Goal: Check status

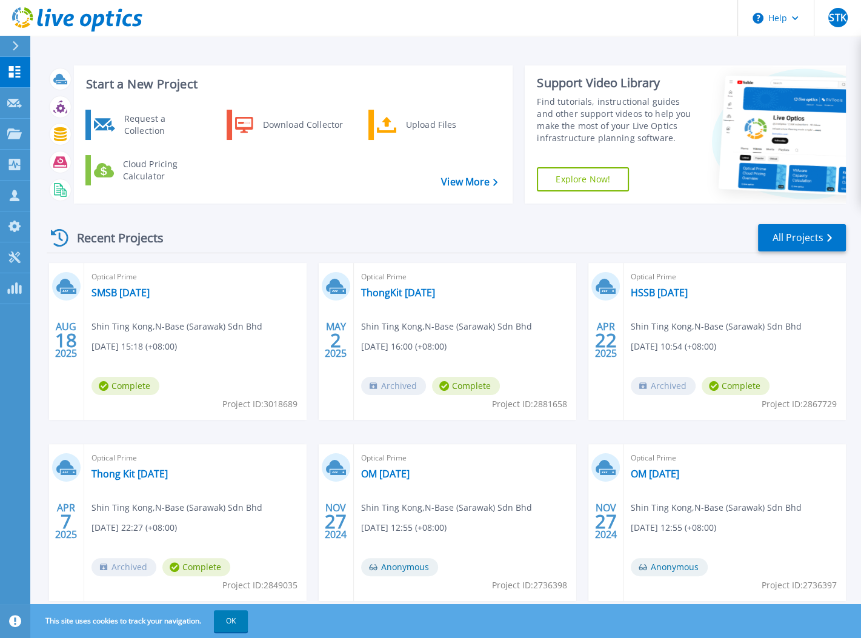
click at [190, 304] on div "Optical Prime SMSB [DATE] Shin Ting Kong , N-Base ([GEOGRAPHIC_DATA]) Sdn Bhd […" at bounding box center [195, 341] width 222 height 157
click at [138, 293] on link "SMSB [DATE]" at bounding box center [121, 293] width 58 height 12
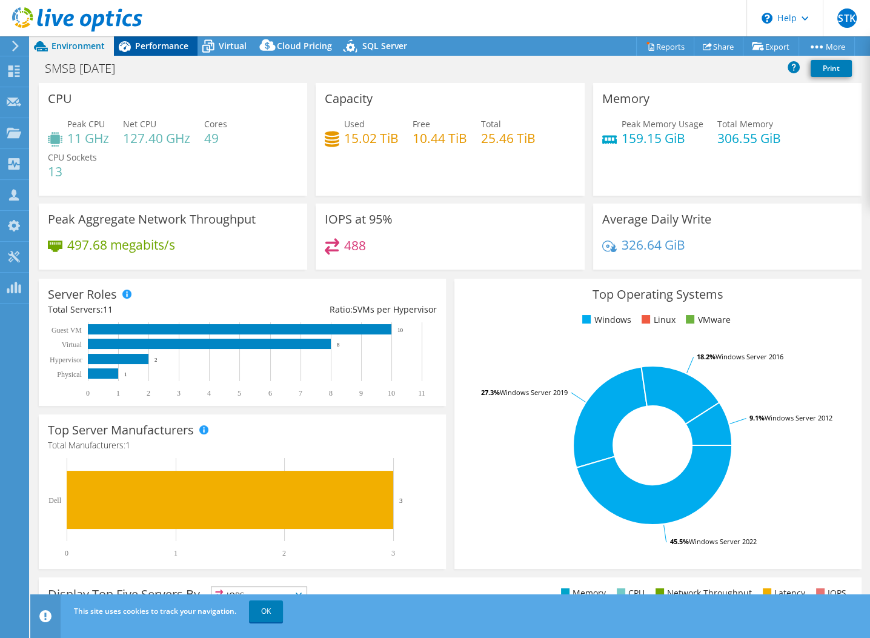
click at [171, 47] on span "Performance" at bounding box center [161, 46] width 53 height 12
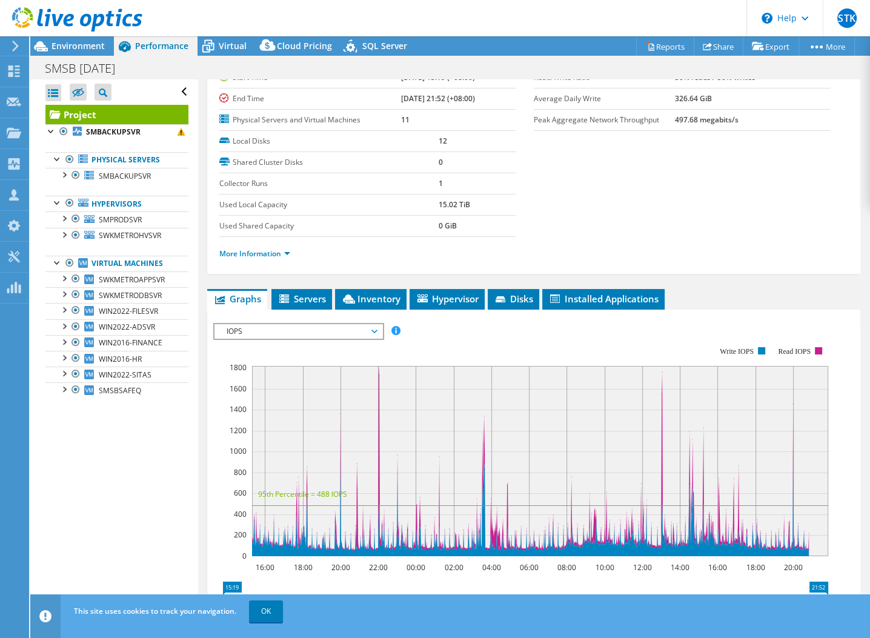
scroll to position [121, 0]
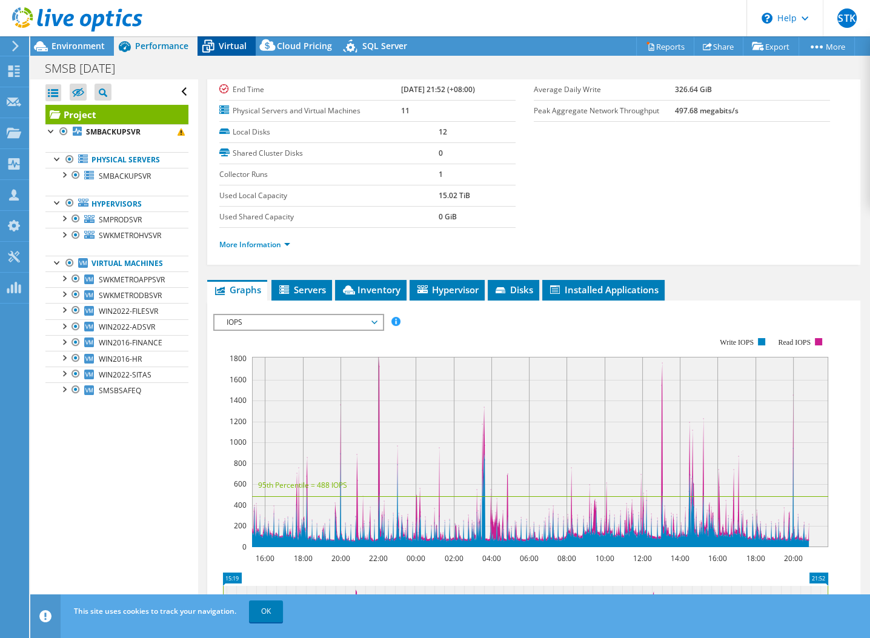
click at [213, 39] on icon at bounding box center [208, 46] width 21 height 21
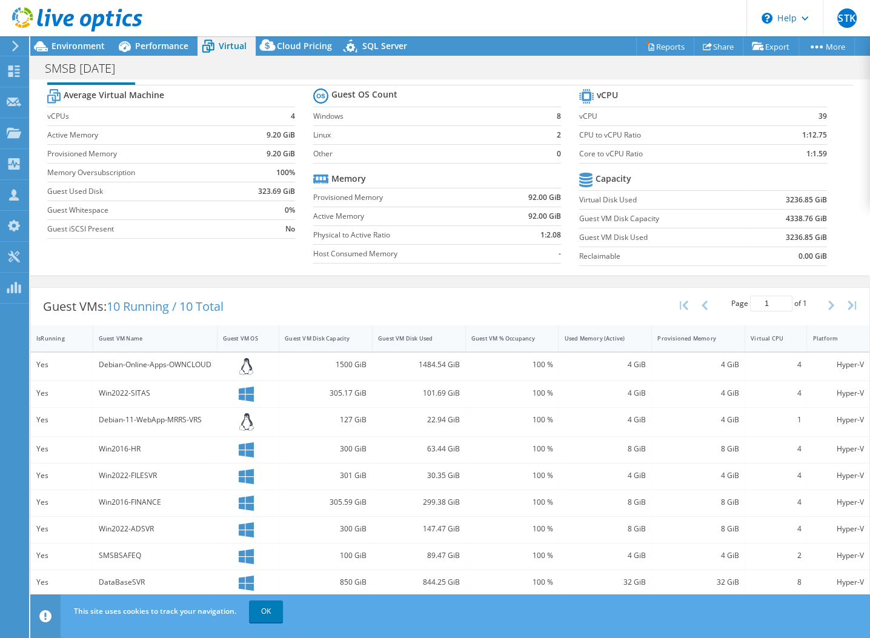
scroll to position [42, 0]
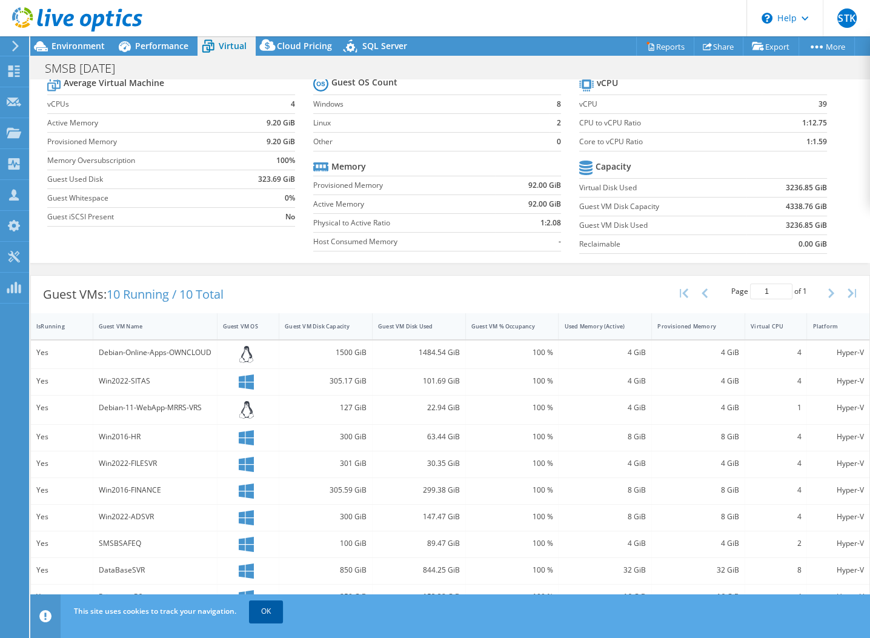
click at [265, 612] on link "OK" at bounding box center [266, 612] width 34 height 22
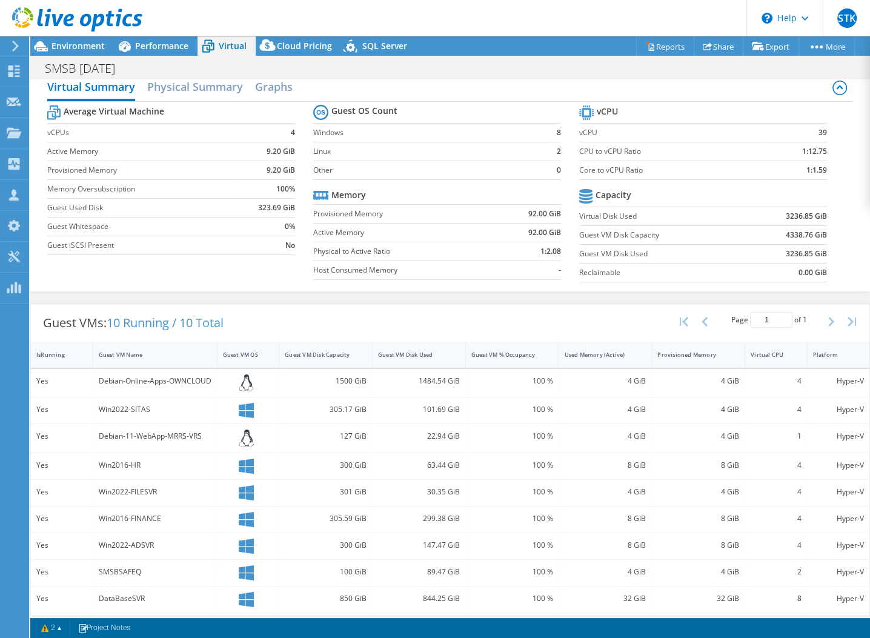
scroll to position [0, 0]
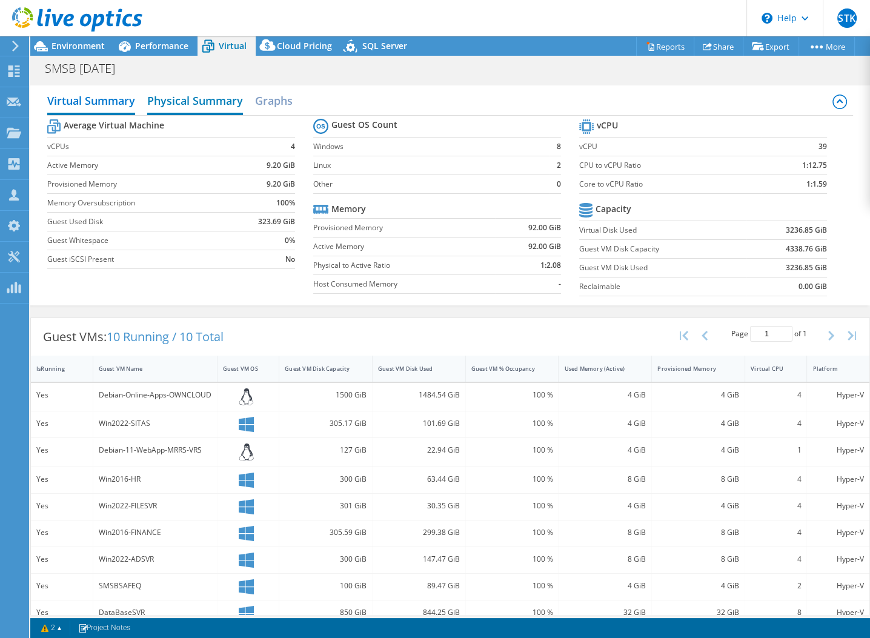
click at [210, 99] on h2 "Physical Summary" at bounding box center [195, 102] width 96 height 27
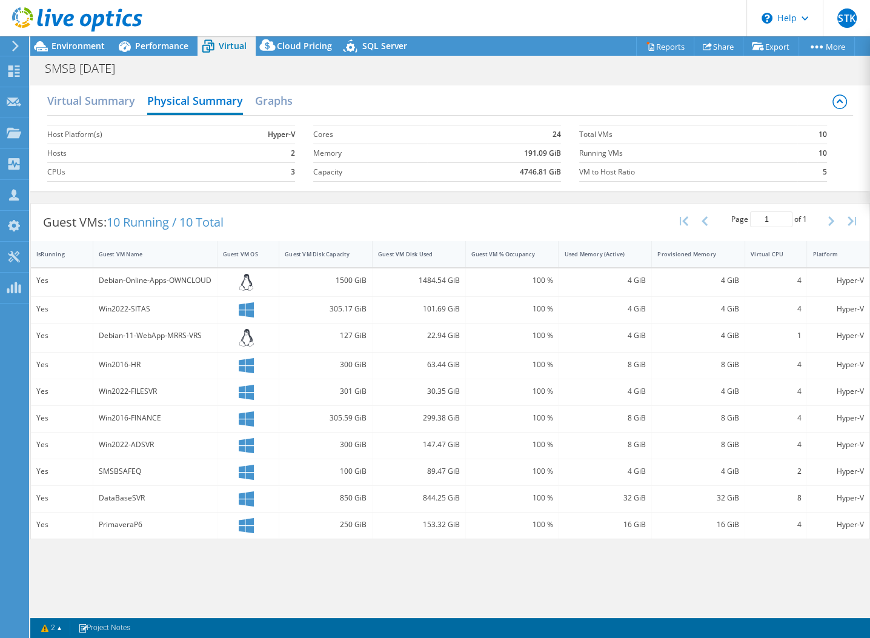
click at [16, 47] on use at bounding box center [15, 46] width 7 height 11
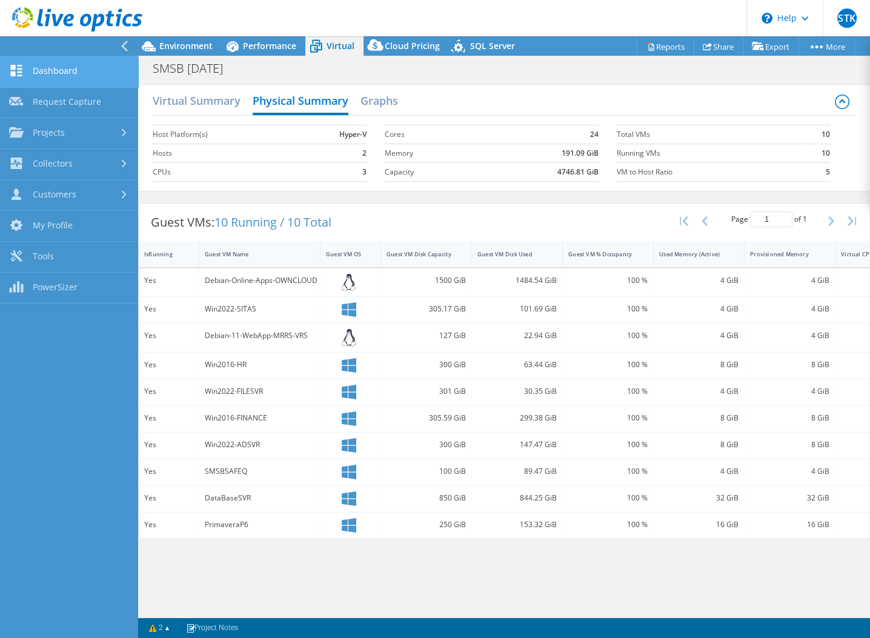
click at [33, 64] on link "Dashboard" at bounding box center [69, 71] width 138 height 31
